Goal: Find specific page/section: Find specific page/section

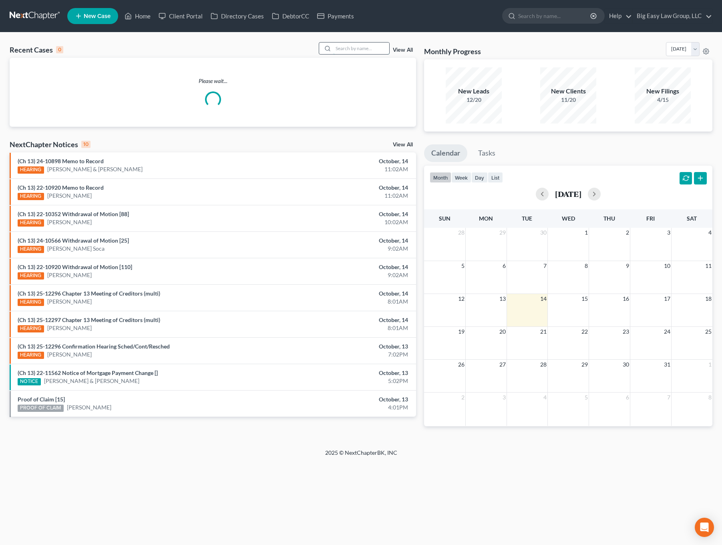
click at [369, 44] on input "search" at bounding box center [361, 48] width 56 height 12
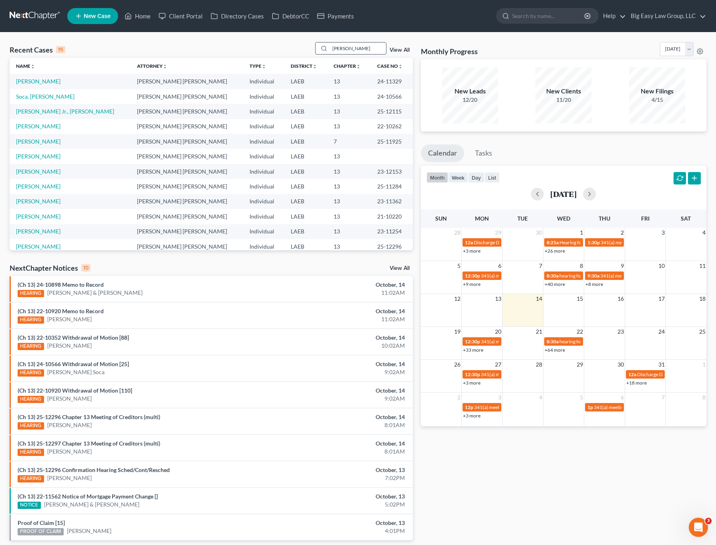
type input "[PERSON_NAME]"
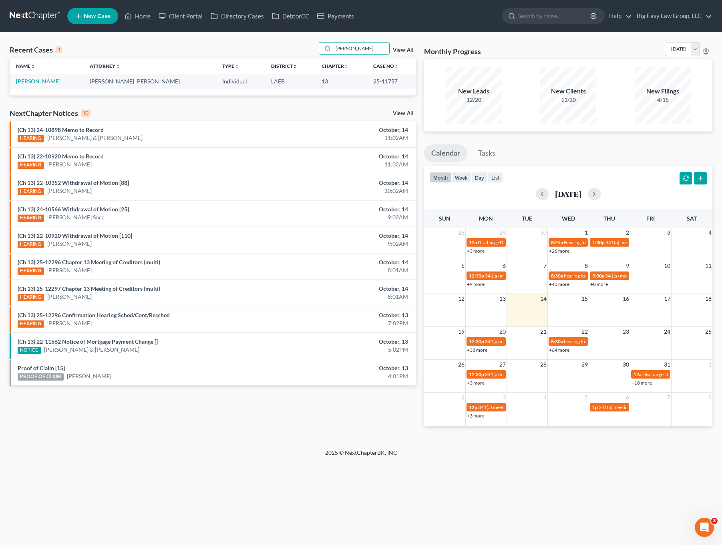
click at [32, 79] on link "[PERSON_NAME]" at bounding box center [38, 81] width 44 height 7
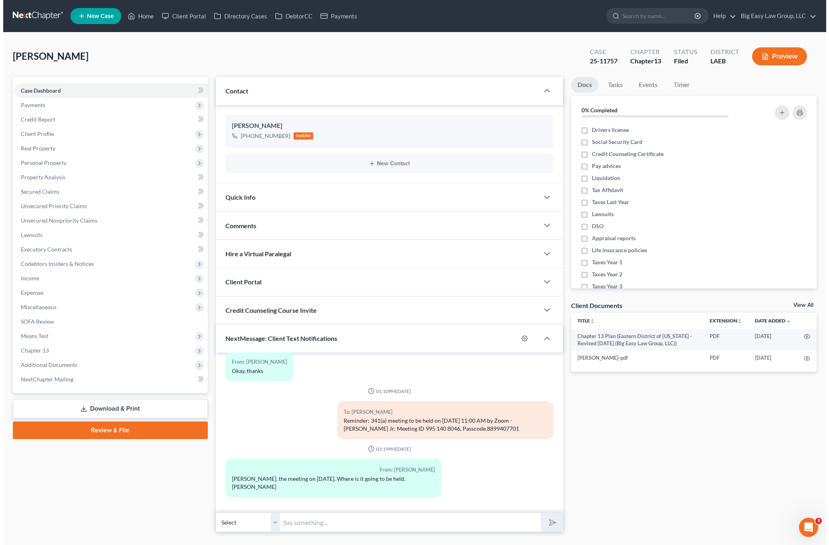
scroll to position [310, 0]
click at [122, 17] on link "Home" at bounding box center [138, 16] width 34 height 14
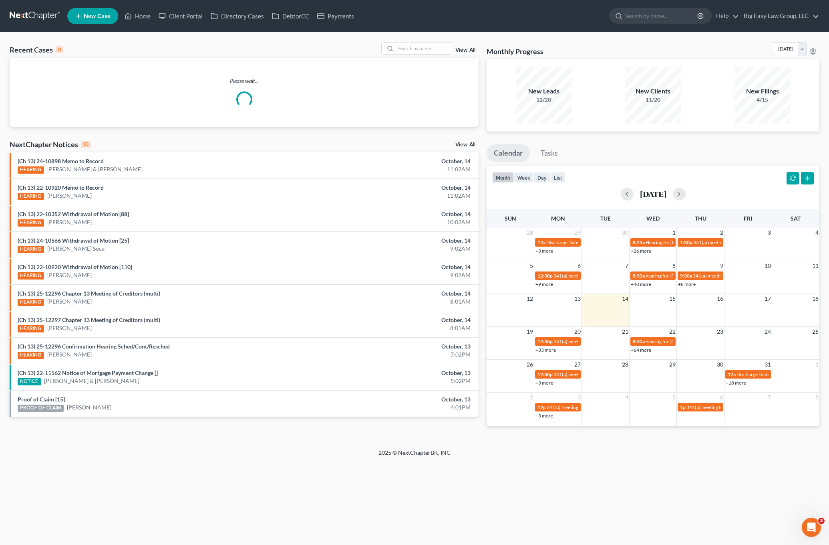
click at [440, 56] on div "Recent Cases 0 View All" at bounding box center [244, 50] width 469 height 16
click at [440, 51] on input "search" at bounding box center [424, 48] width 56 height 12
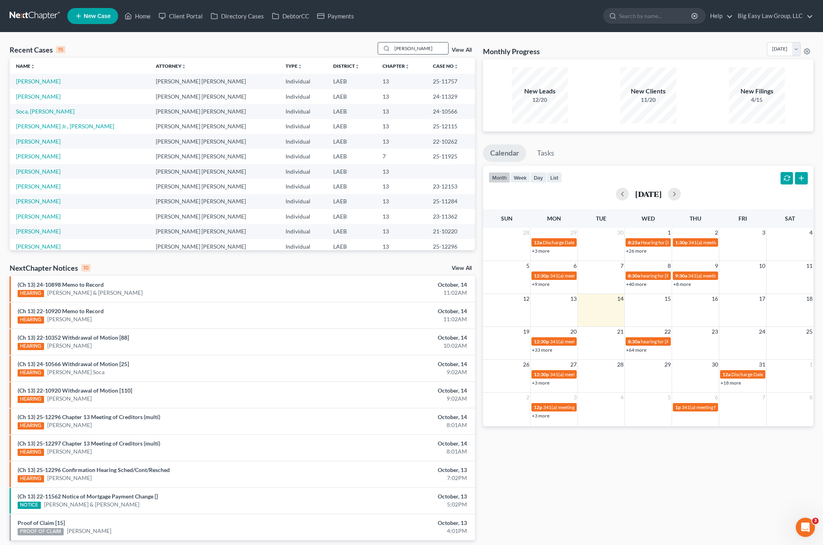
type input "[PERSON_NAME]"
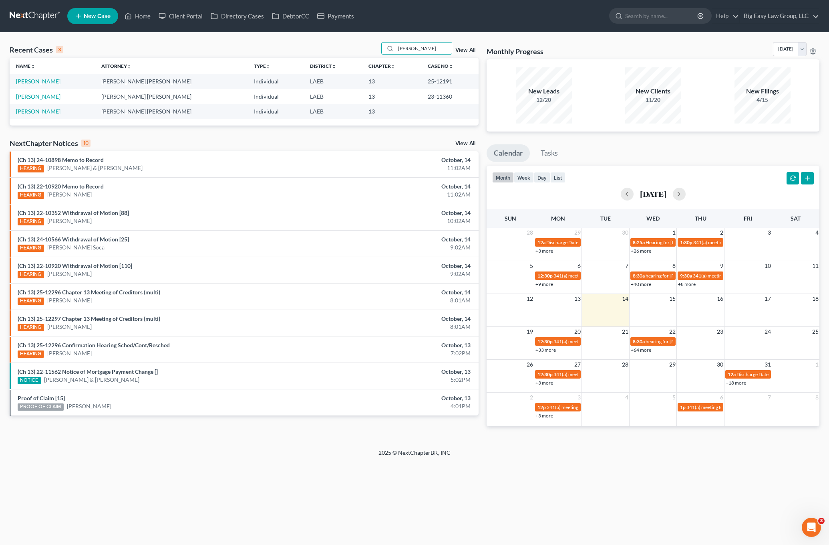
click at [42, 89] on td "[PERSON_NAME]" at bounding box center [52, 96] width 85 height 15
click at [42, 92] on td "[PERSON_NAME]" at bounding box center [52, 96] width 85 height 15
click at [42, 95] on link "[PERSON_NAME]" at bounding box center [38, 96] width 44 height 7
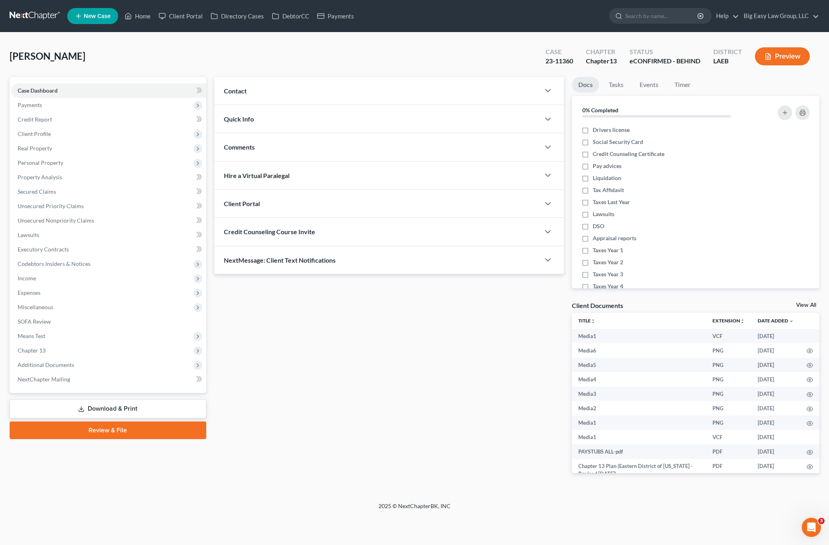
click at [339, 250] on div "NextMessage: Client Text Notifications" at bounding box center [377, 260] width 326 height 28
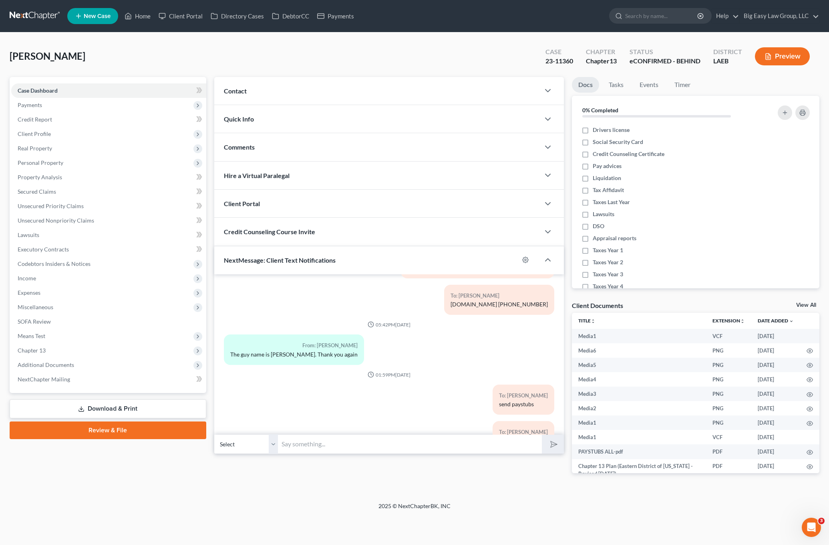
scroll to position [3753, 0]
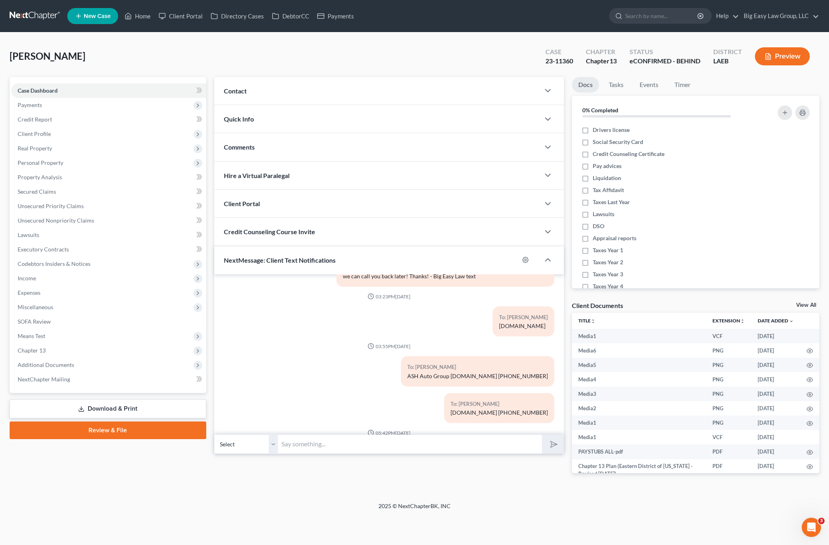
click at [437, 356] on div "To: [PERSON_NAME] ASH Auto Group [DOMAIN_NAME] [PHONE_NUMBER]" at bounding box center [477, 371] width 153 height 30
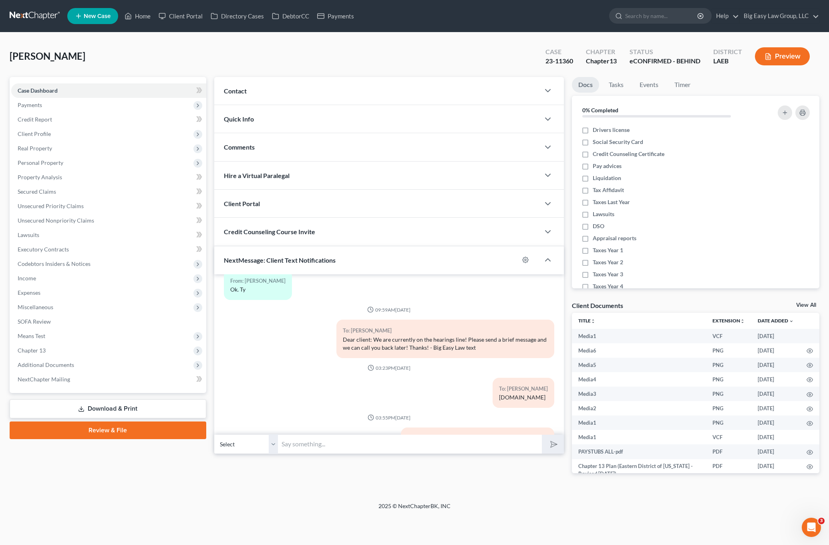
click at [370, 327] on div "To: [PERSON_NAME] Dear client: We are currently on the hearings line! Please se…" at bounding box center [389, 341] width 339 height 44
click at [432, 335] on div "Dear client: We are currently on the hearings line! Please send a brief message…" at bounding box center [445, 343] width 205 height 16
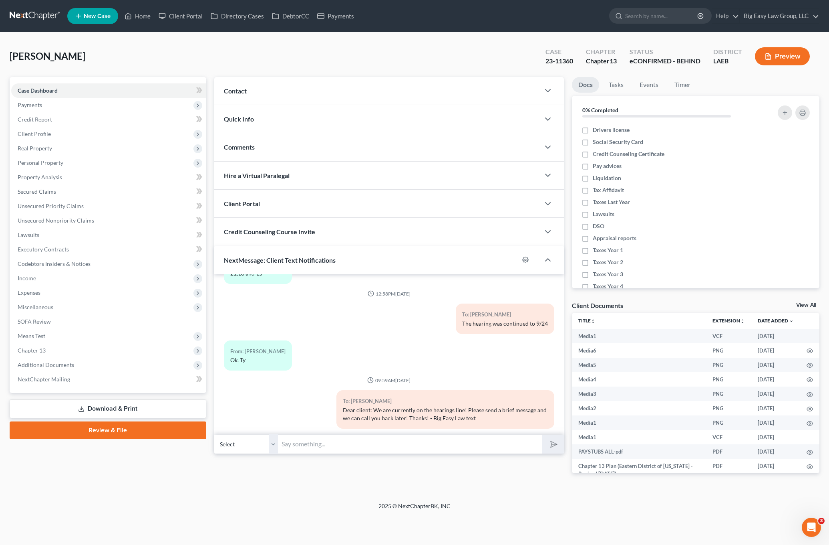
scroll to position [3481, 0]
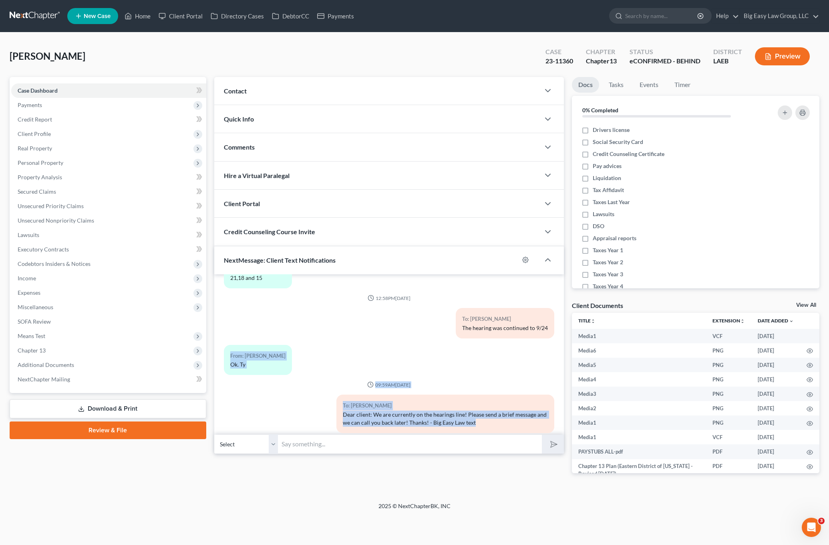
drag, startPoint x: 490, startPoint y: 335, endPoint x: 502, endPoint y: 391, distance: 58.2
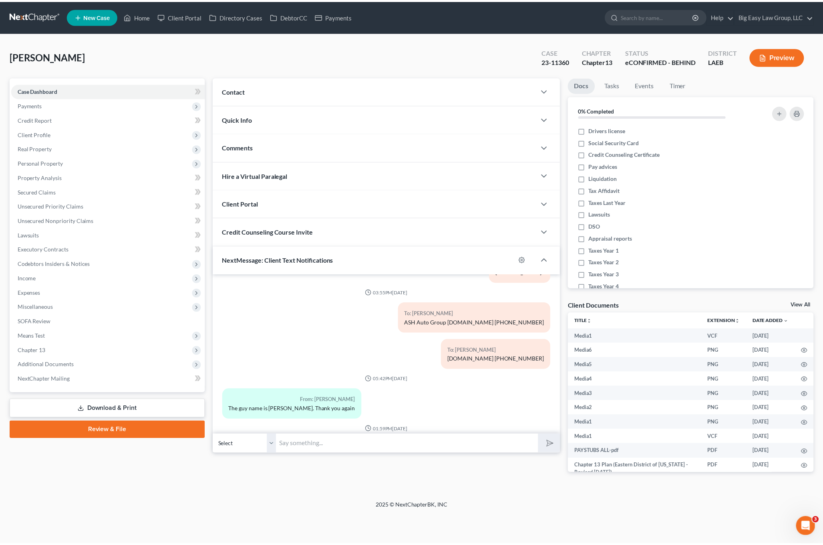
scroll to position [3753, 0]
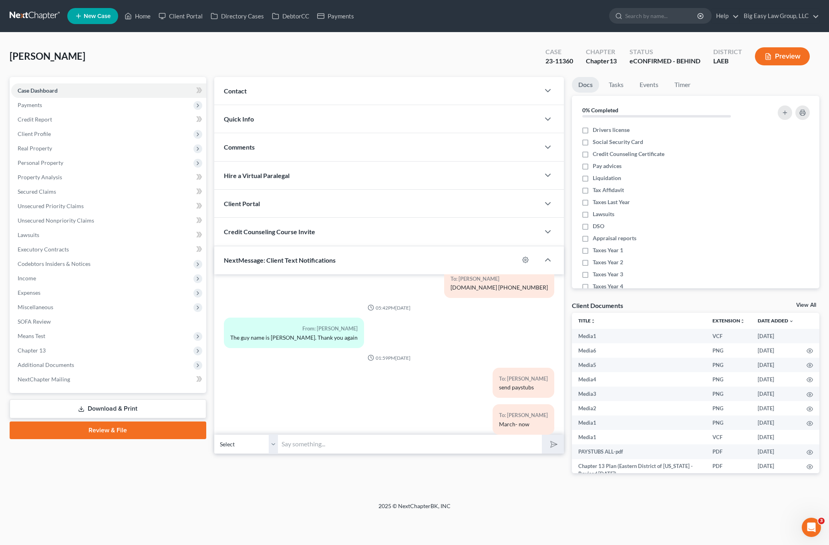
click at [268, 151] on div "Comments" at bounding box center [377, 147] width 326 height 28
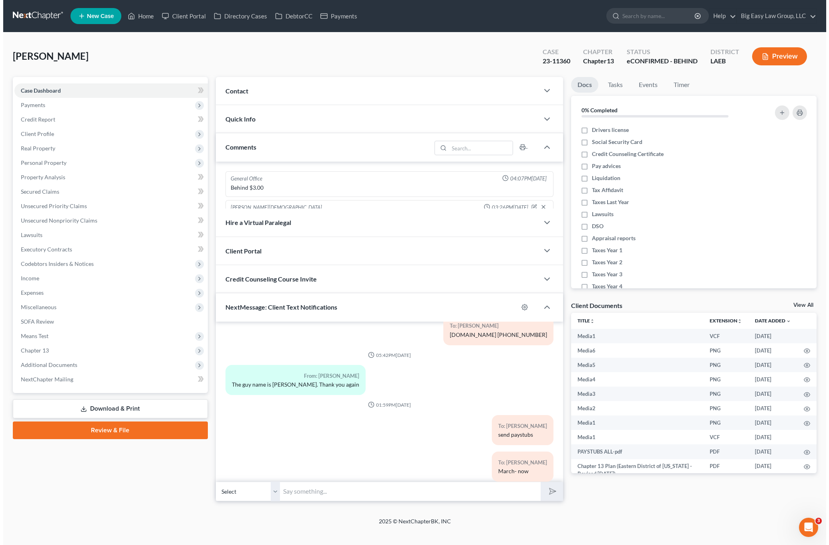
scroll to position [3761, 0]
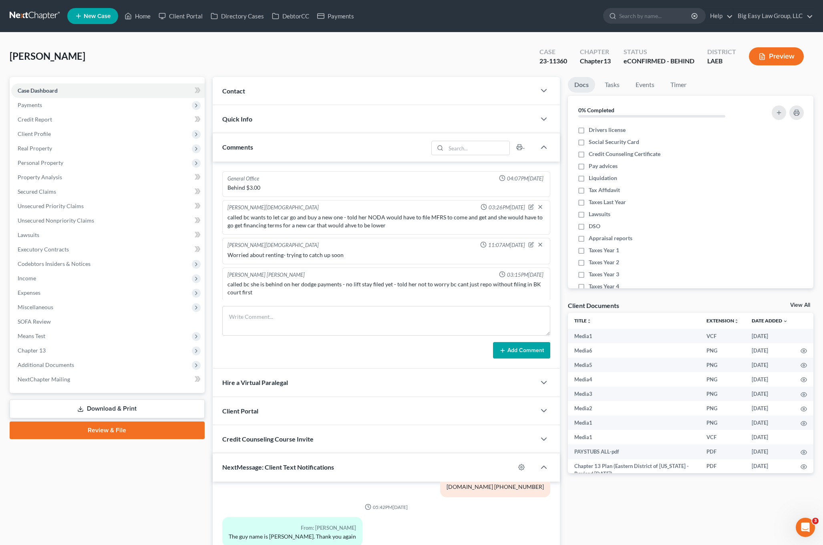
click at [255, 153] on div "Comments" at bounding box center [321, 147] width 216 height 28
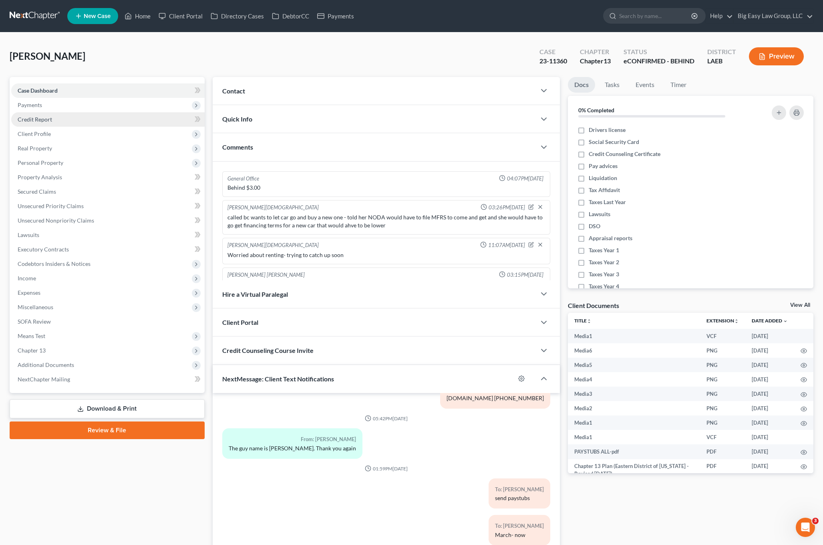
scroll to position [3753, 0]
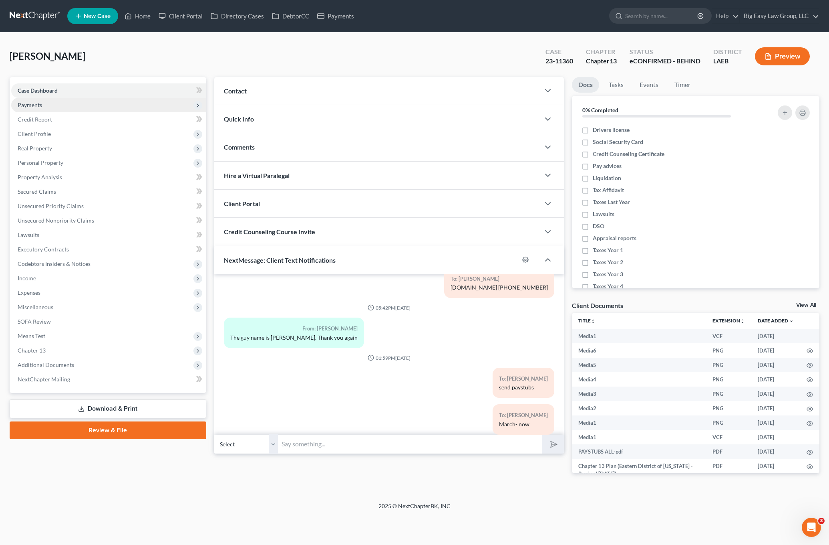
click at [52, 107] on span "Payments" at bounding box center [108, 105] width 195 height 14
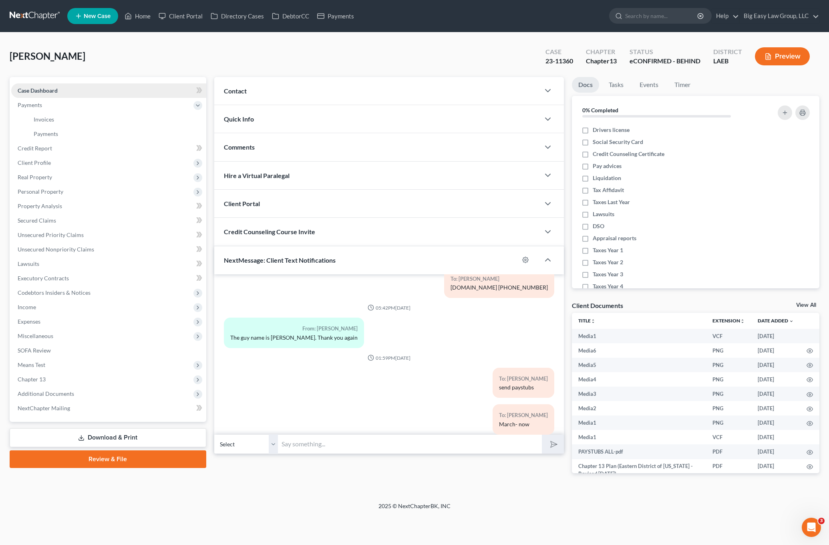
click at [81, 85] on link "Case Dashboard" at bounding box center [108, 90] width 195 height 14
click at [96, 115] on link "Invoices" at bounding box center [116, 119] width 179 height 14
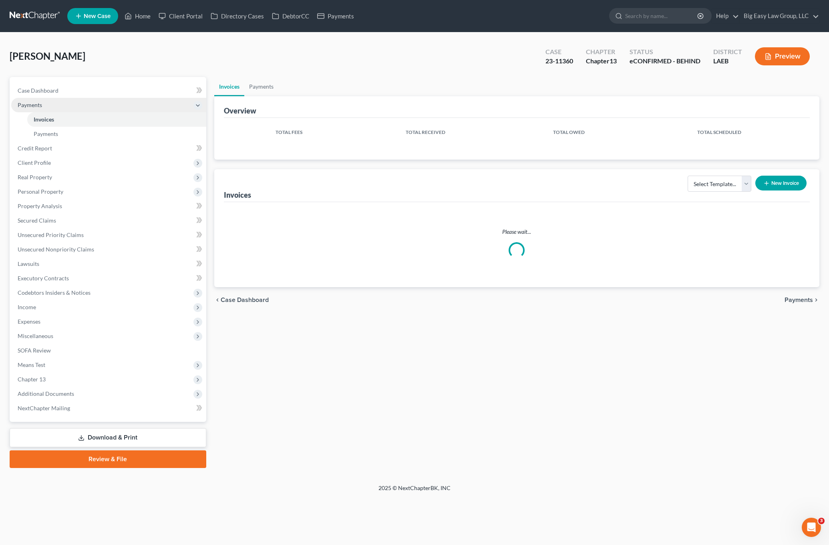
click at [96, 108] on span "Payments" at bounding box center [108, 105] width 195 height 14
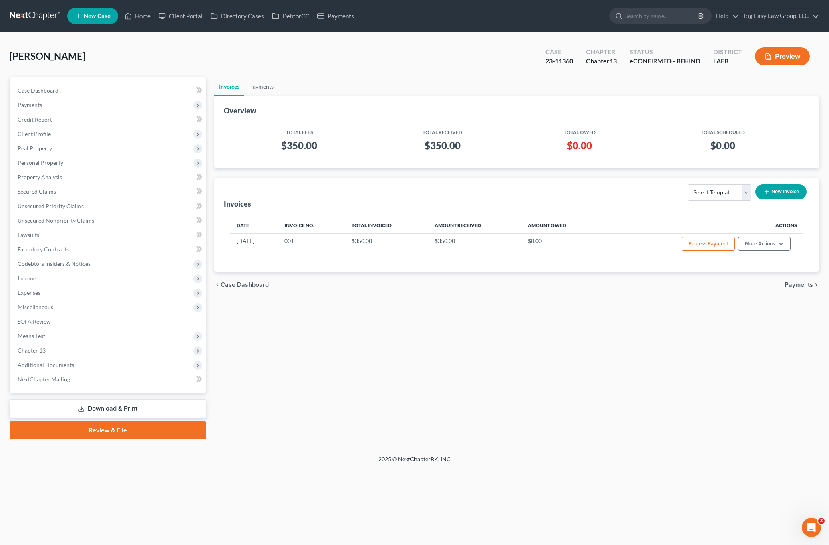
click at [266, 101] on div "Overview" at bounding box center [517, 107] width 587 height 22
click at [262, 87] on link "Payments" at bounding box center [261, 86] width 34 height 19
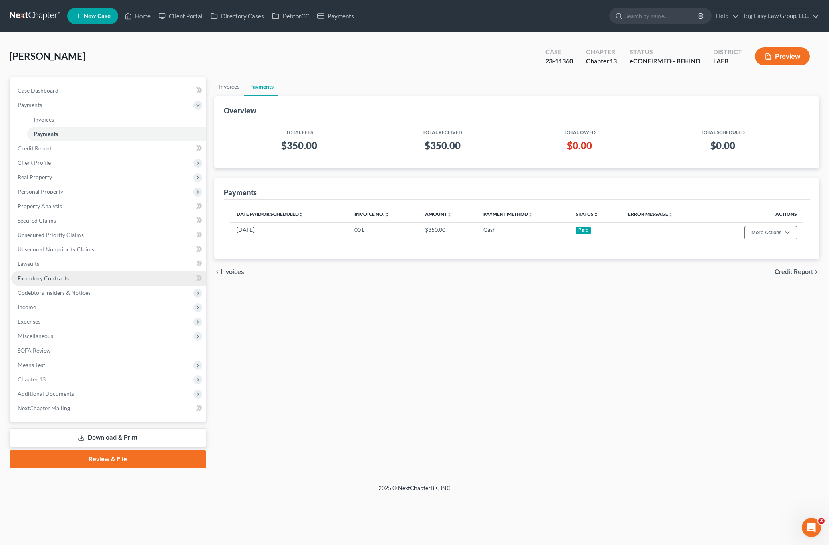
click at [65, 282] on link "Executory Contracts" at bounding box center [108, 278] width 195 height 14
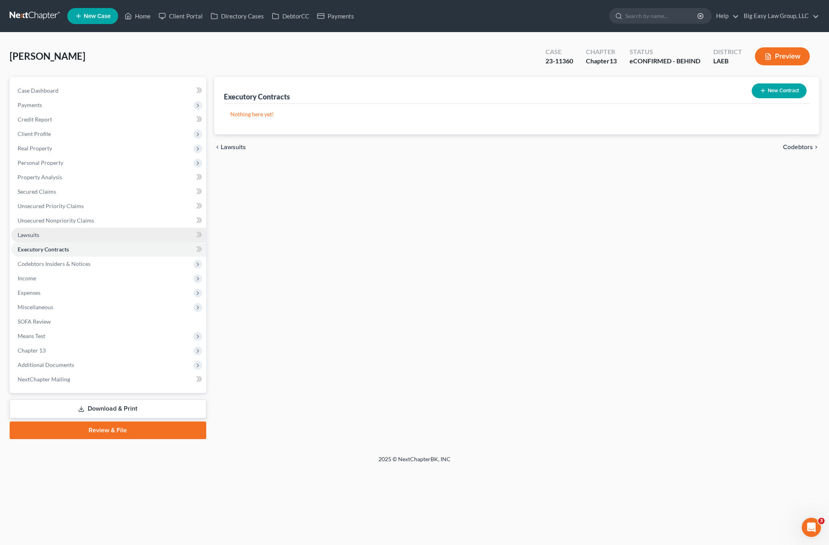
click at [73, 260] on ul "Case Dashboard Payments Invoices Payments Payments Credit Report Client Profile" at bounding box center [108, 234] width 195 height 303
click at [80, 250] on link "Executory Contracts" at bounding box center [108, 249] width 195 height 14
click at [85, 220] on span "Unsecured Nonpriority Claims" at bounding box center [56, 220] width 77 height 7
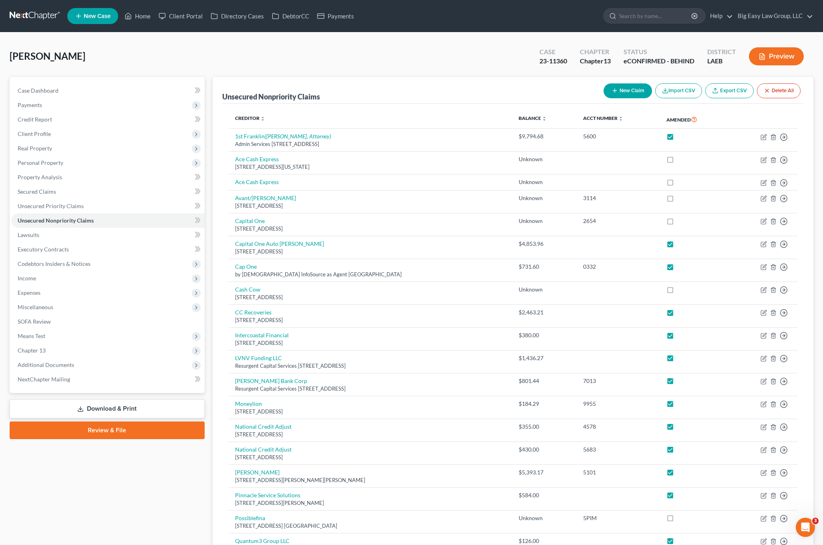
click at [83, 53] on div "[PERSON_NAME] Upgraded Case 23-11360 Chapter Chapter 13 Status eCONFIRMED - BEH…" at bounding box center [412, 59] width 804 height 35
click at [54, 92] on span "Case Dashboard" at bounding box center [38, 90] width 41 height 7
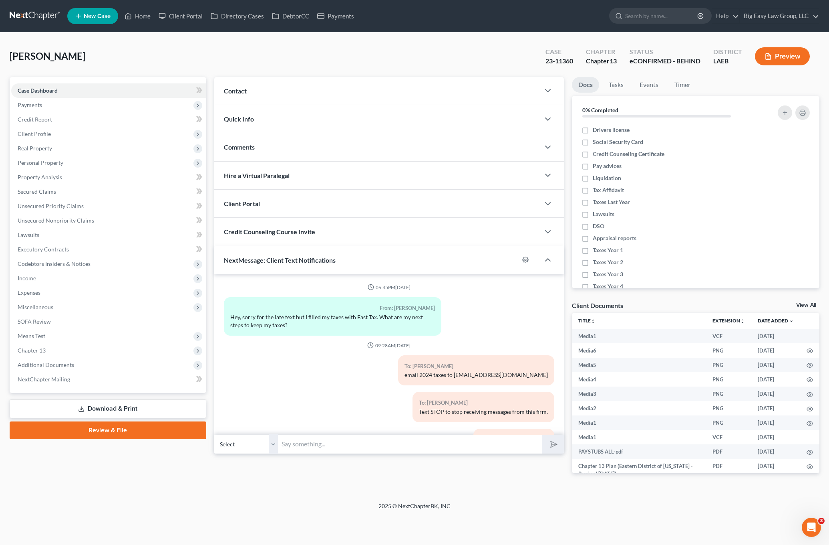
click at [264, 95] on div "Contact" at bounding box center [377, 91] width 326 height 28
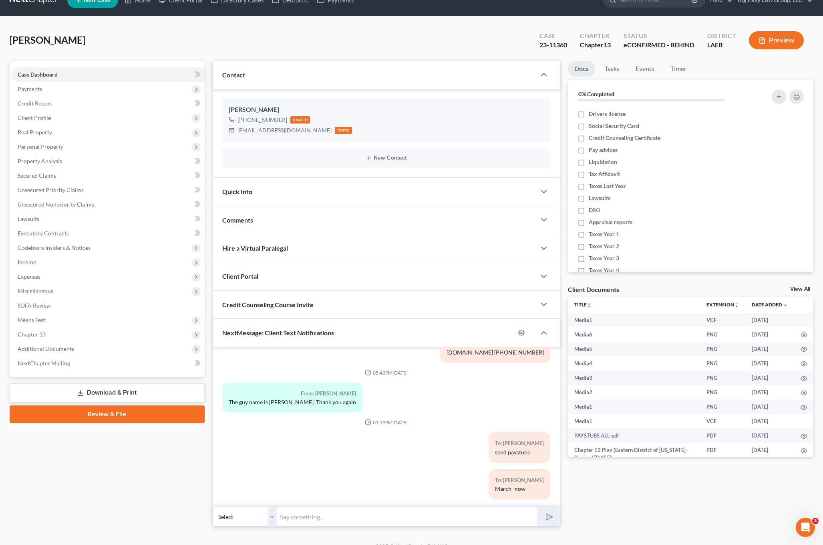
scroll to position [28, 0]
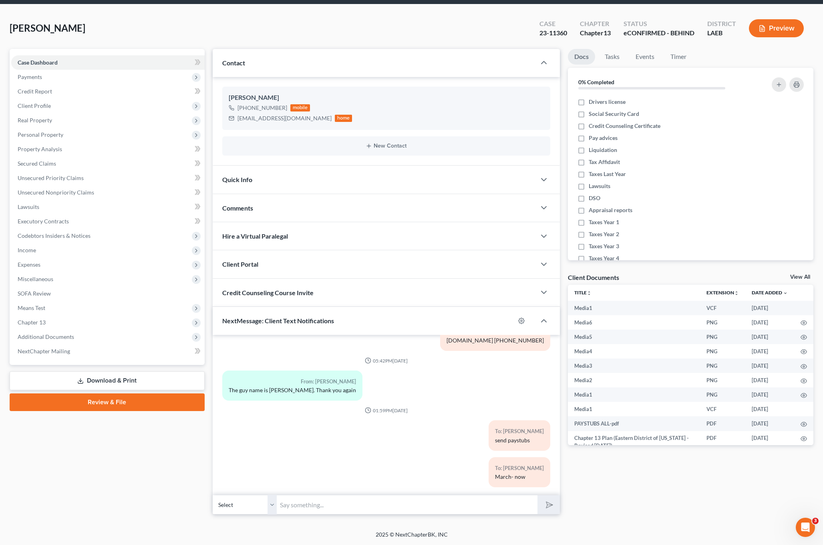
click at [402, 434] on div "To: [PERSON_NAME] send paystubs" at bounding box center [442, 438] width 224 height 36
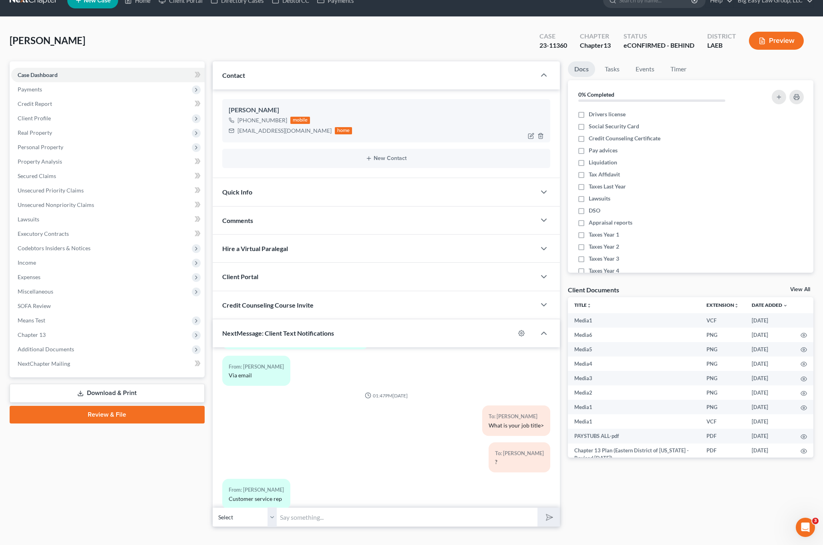
scroll to position [0, 0]
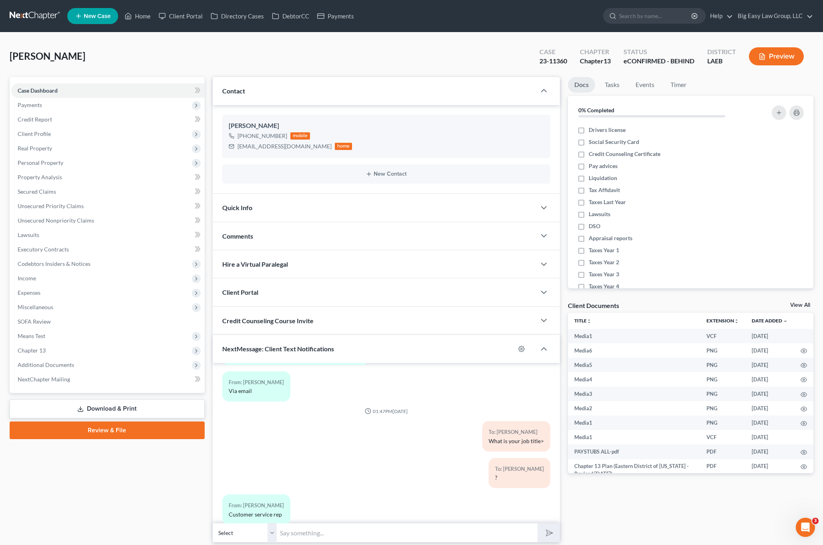
drag, startPoint x: 263, startPoint y: 251, endPoint x: 281, endPoint y: 251, distance: 18.4
click at [265, 252] on div "Hire a Virtual Paralegal" at bounding box center [374, 264] width 323 height 28
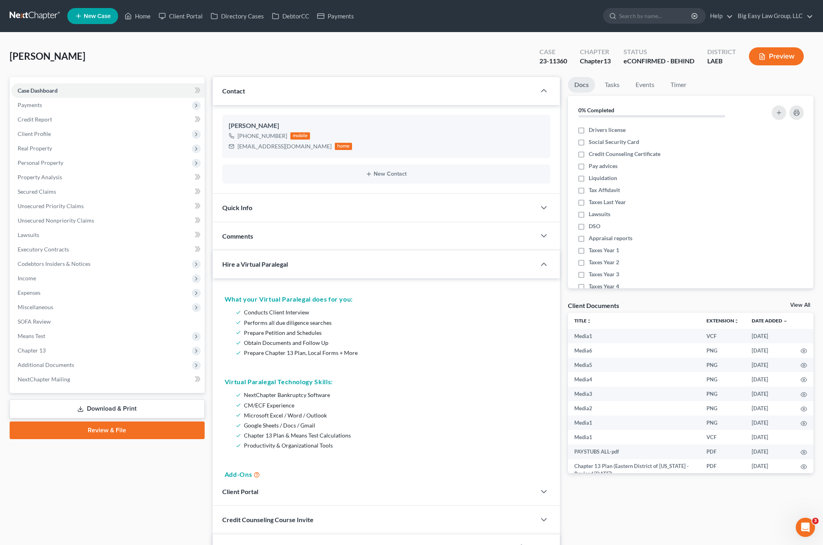
drag, startPoint x: 282, startPoint y: 220, endPoint x: 282, endPoint y: 230, distance: 10.8
click at [282, 220] on div "Quick Info" at bounding box center [374, 208] width 323 height 28
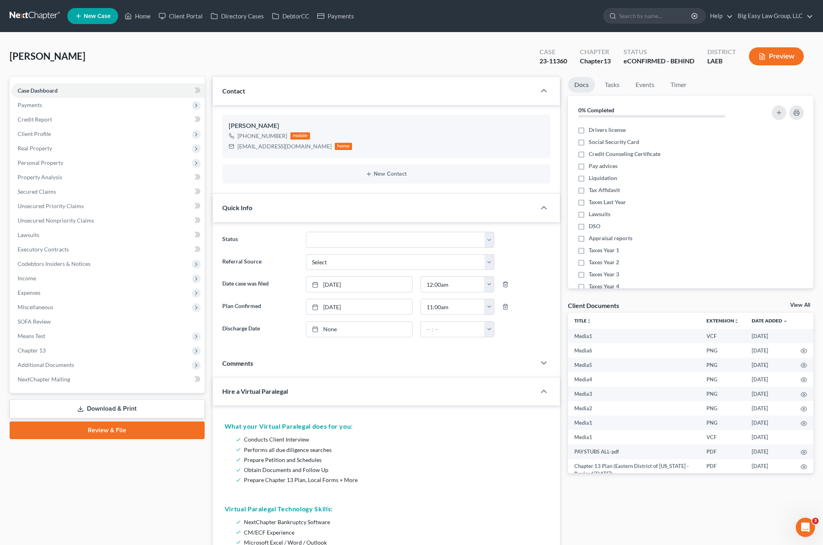
click at [282, 235] on label "Status" at bounding box center [260, 240] width 84 height 16
click at [290, 361] on div "Comments" at bounding box center [374, 367] width 323 height 28
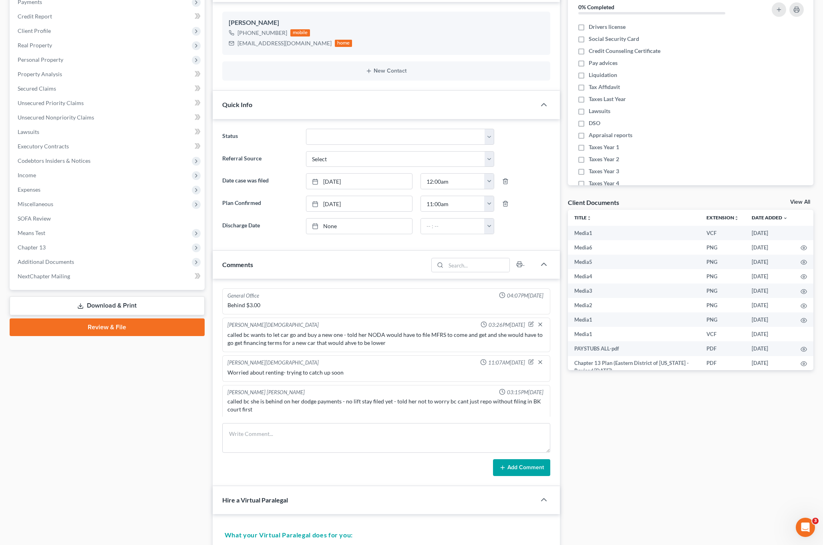
scroll to position [386, 0]
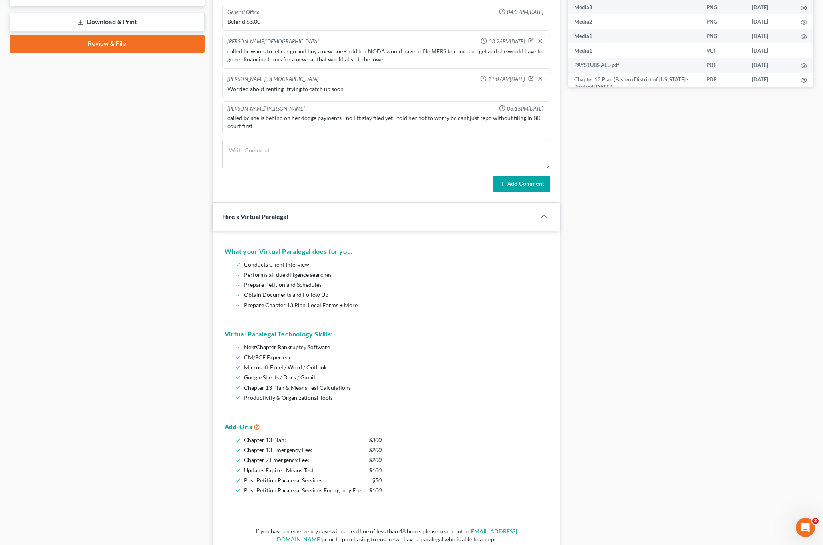
click at [313, 222] on div "Hire a Virtual Paralegal" at bounding box center [369, 216] width 312 height 28
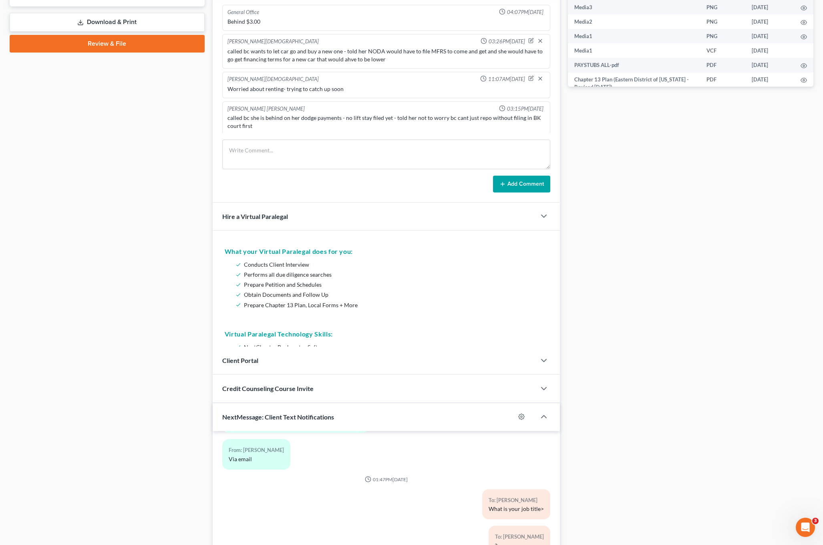
scroll to position [367, 0]
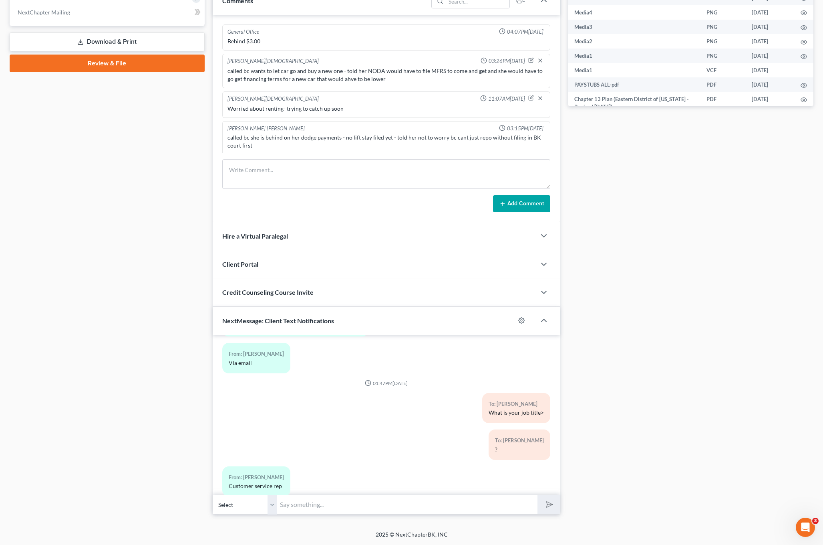
drag, startPoint x: 291, startPoint y: 321, endPoint x: 268, endPoint y: 311, distance: 24.9
click at [291, 321] on span "NextMessage: Client Text Notifications" at bounding box center [278, 321] width 112 height 8
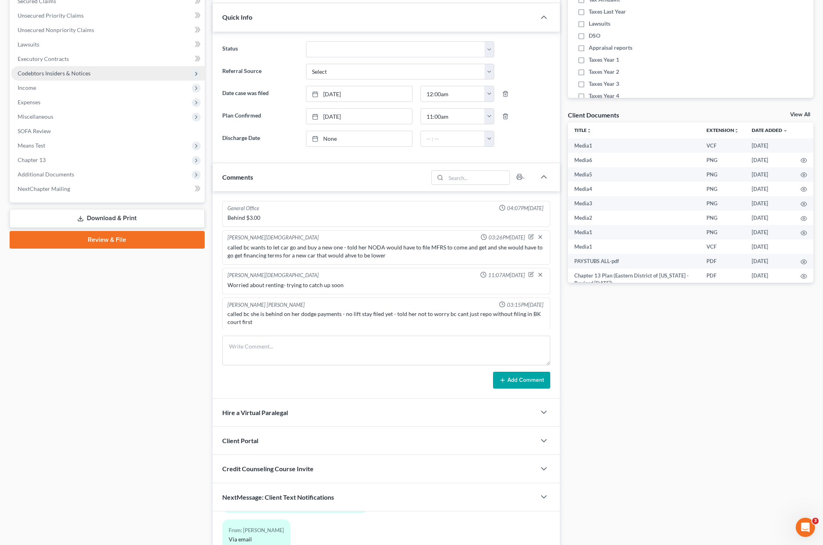
scroll to position [0, 0]
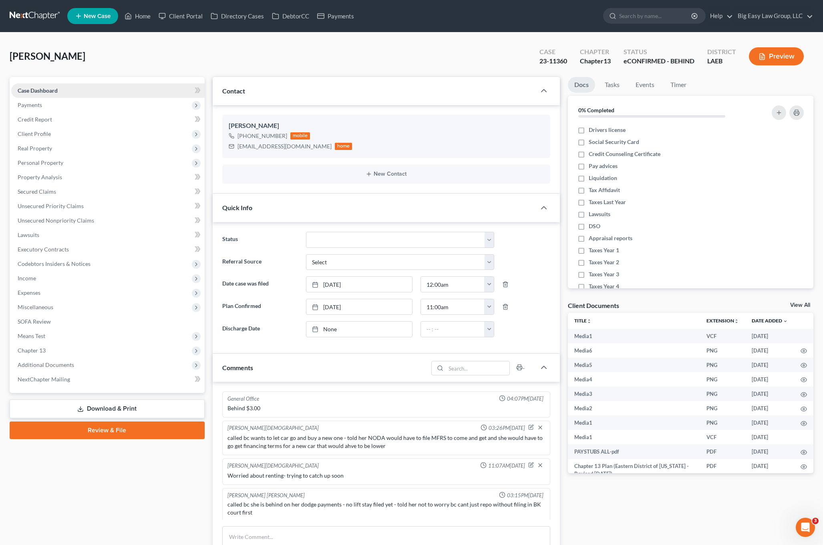
click at [89, 91] on link "Case Dashboard" at bounding box center [108, 90] width 194 height 14
drag, startPoint x: 136, startPoint y: 14, endPoint x: 137, endPoint y: 18, distance: 4.6
click at [136, 14] on link "Home" at bounding box center [138, 16] width 34 height 14
